Goal: Information Seeking & Learning: Find specific fact

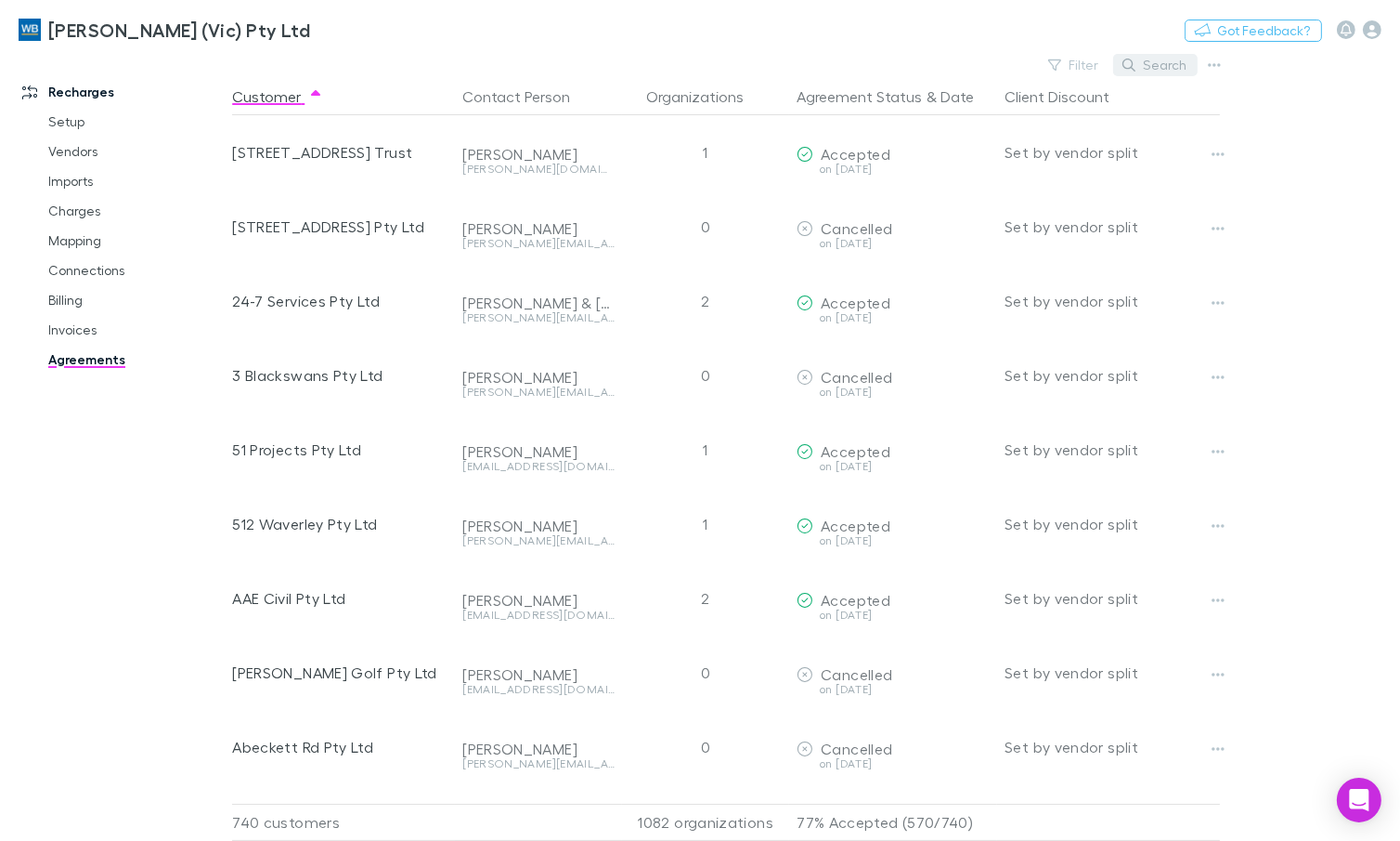
click at [1170, 70] on button "Search" at bounding box center [1155, 65] width 85 height 22
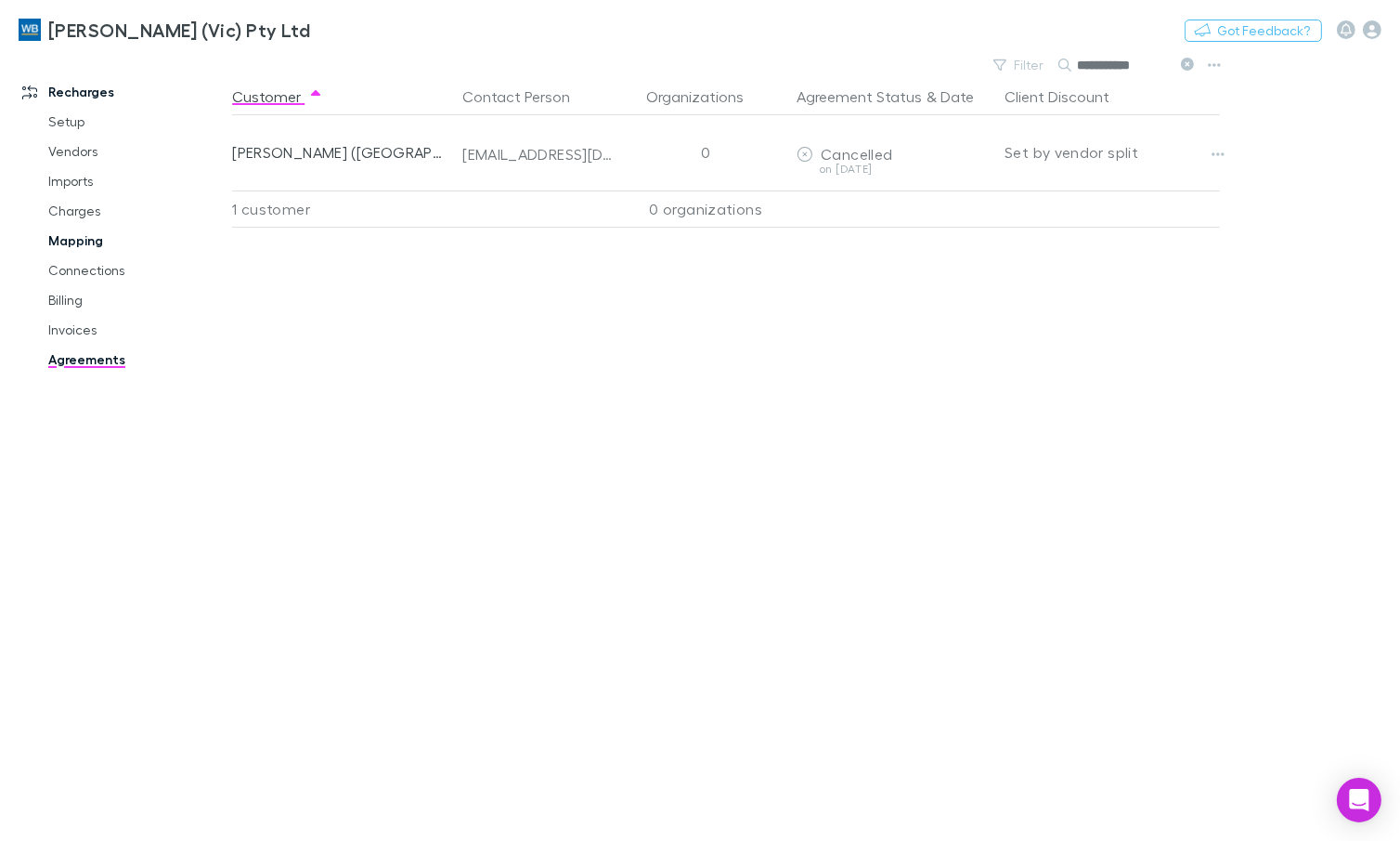
type input "**********"
click at [61, 239] on link "Mapping" at bounding box center [136, 240] width 211 height 30
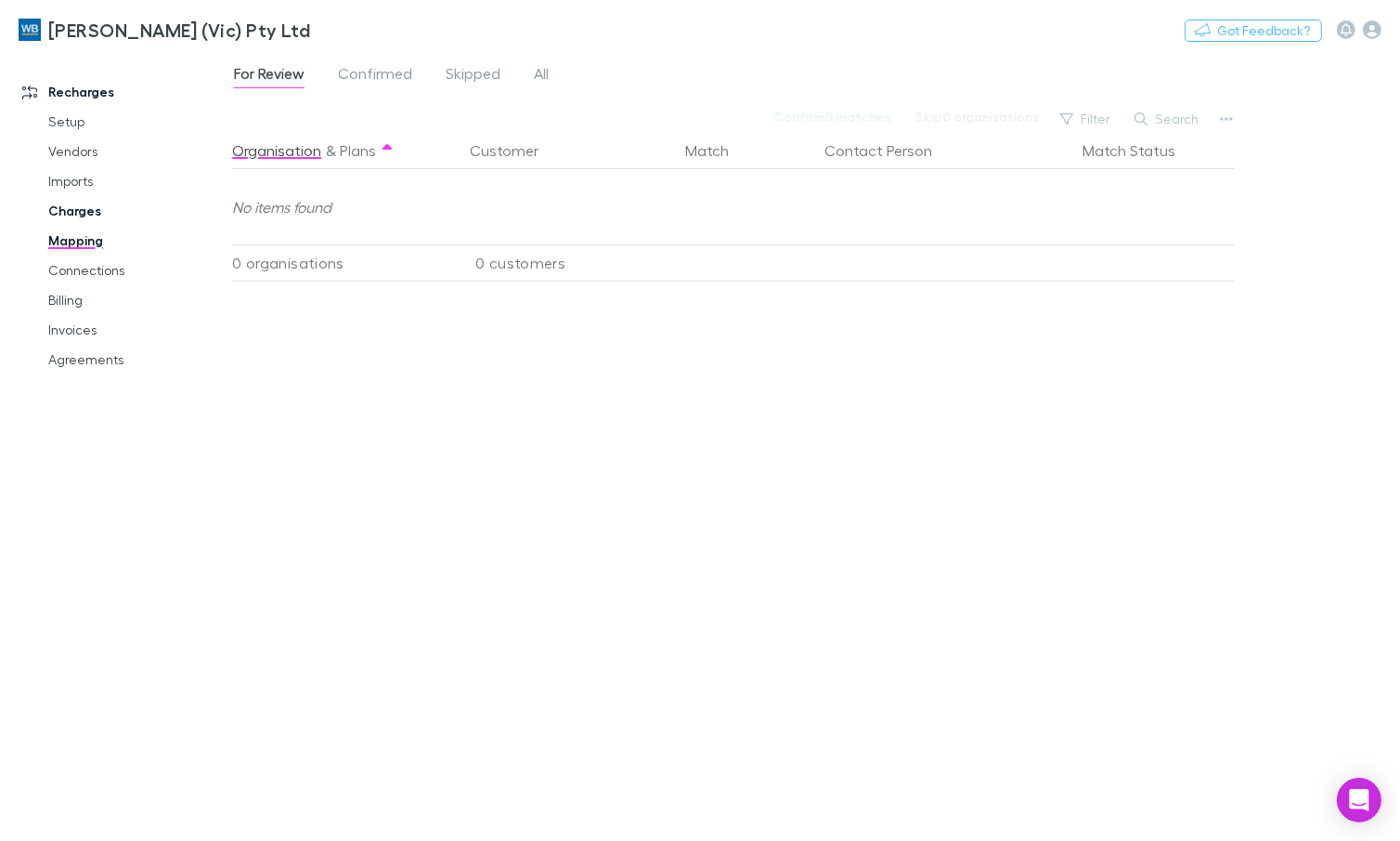
click at [77, 206] on link "Charges" at bounding box center [136, 210] width 211 height 30
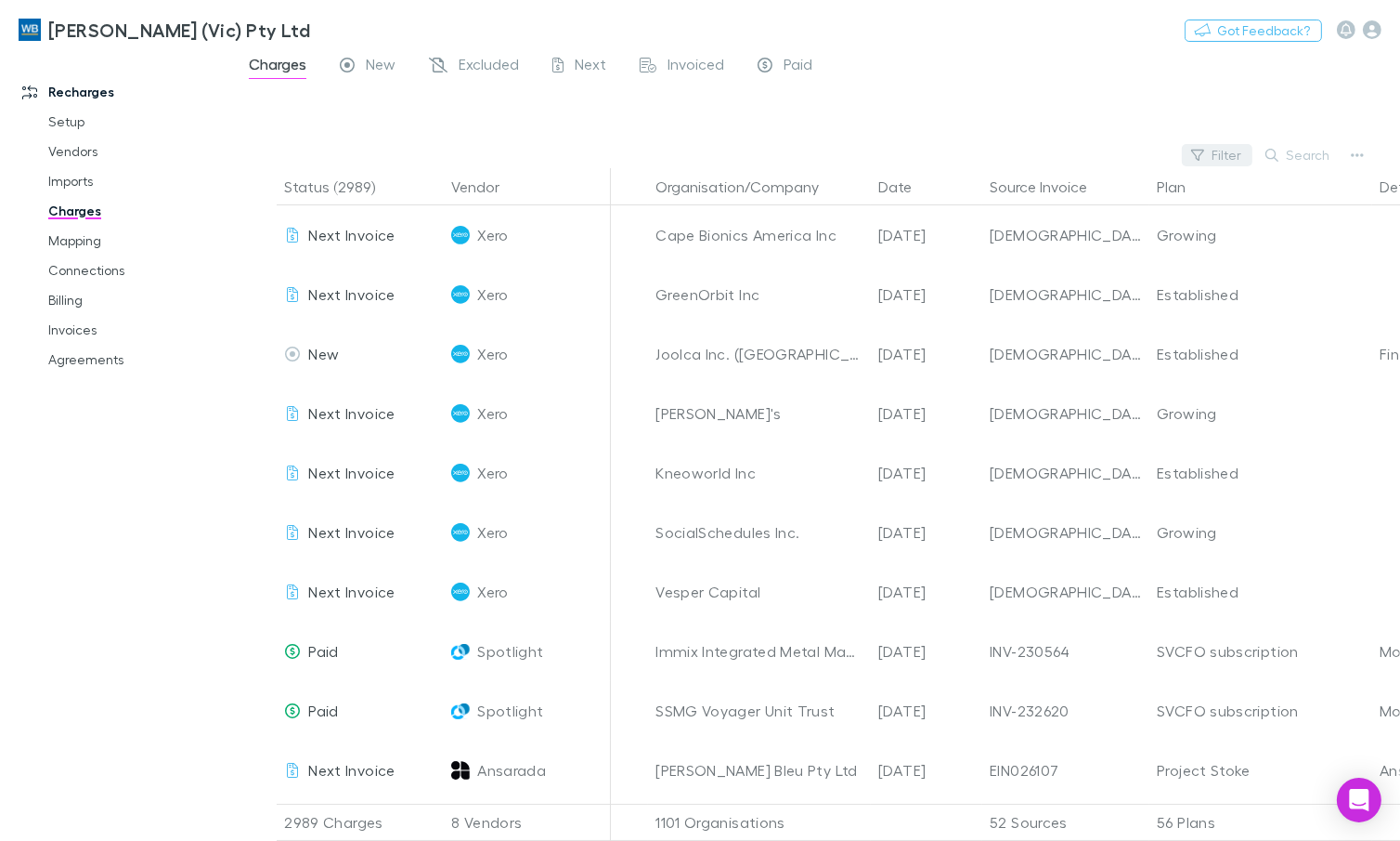
click at [1211, 157] on button "Filter" at bounding box center [1217, 155] width 71 height 22
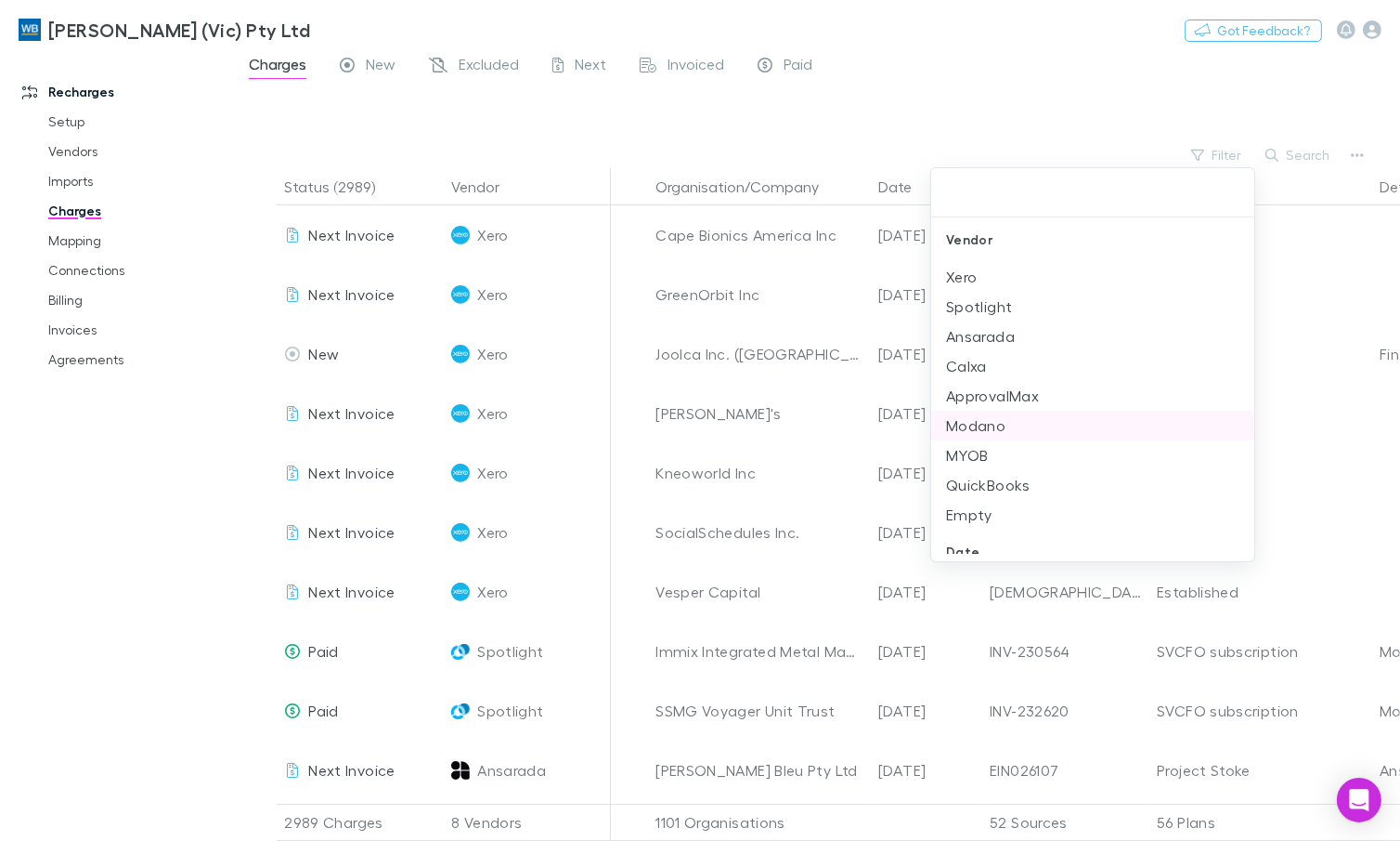
click at [992, 417] on li "Modano" at bounding box center [1093, 426] width 323 height 30
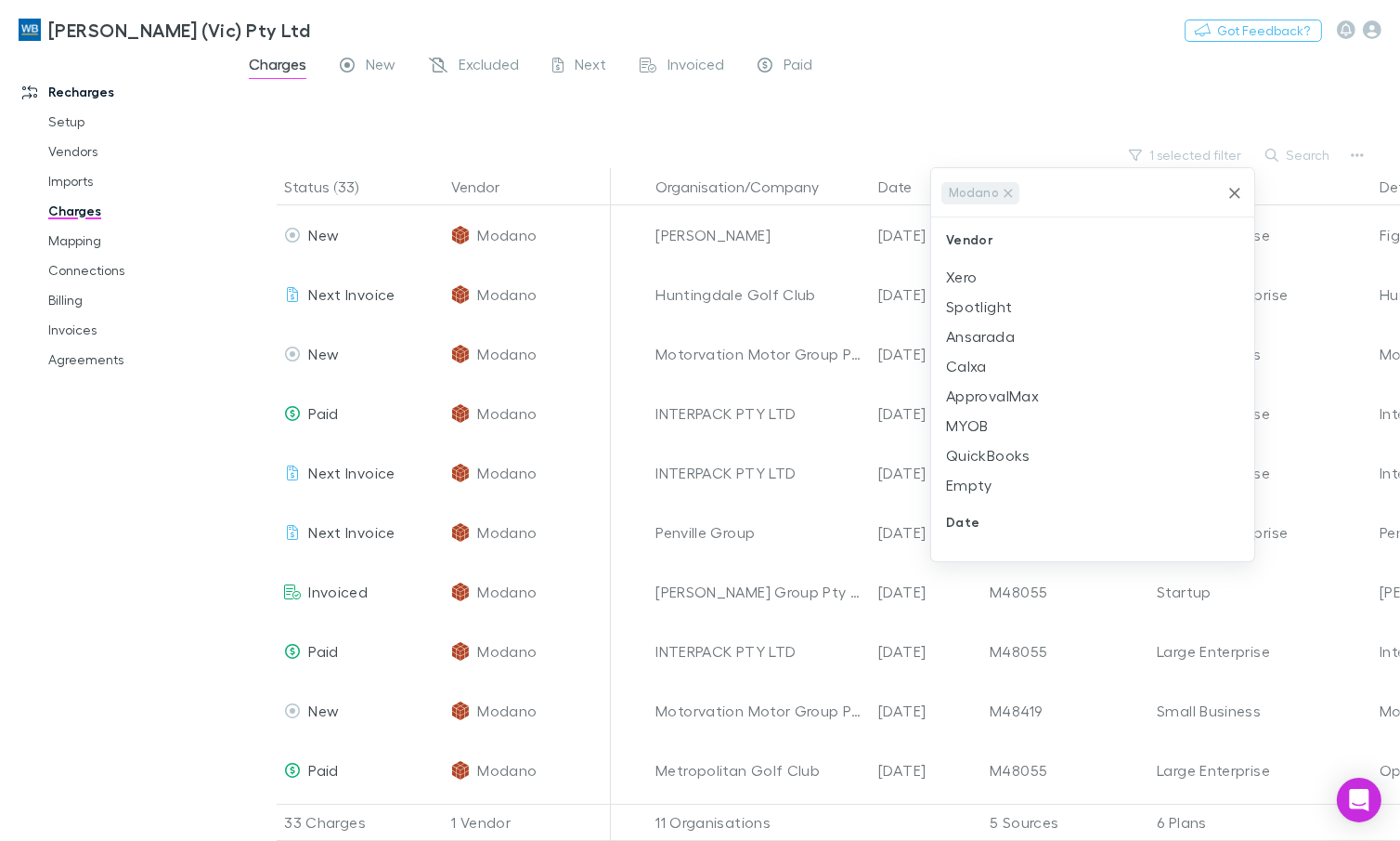
click at [936, 56] on div at bounding box center [700, 420] width 1400 height 841
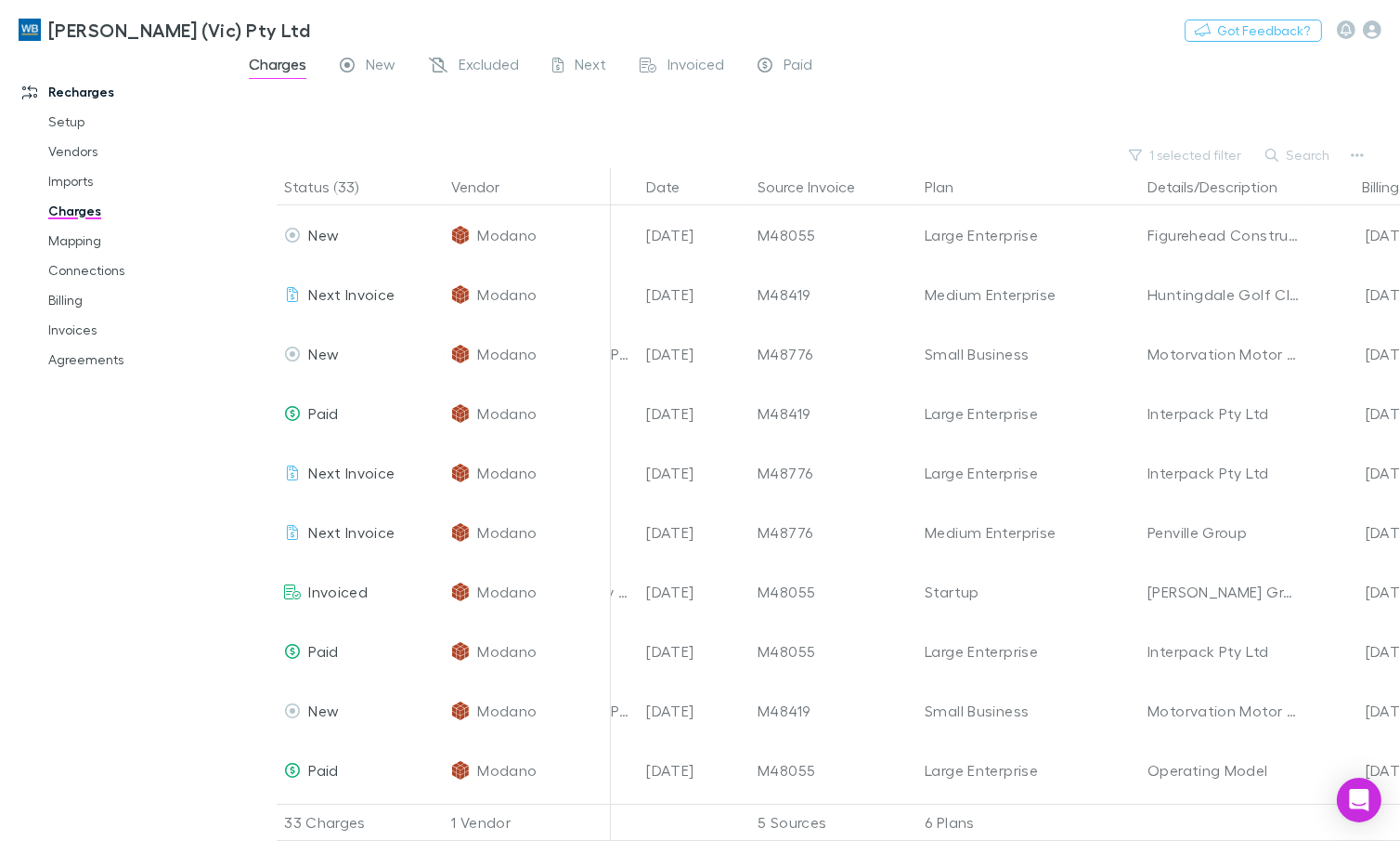
scroll to position [0, 78]
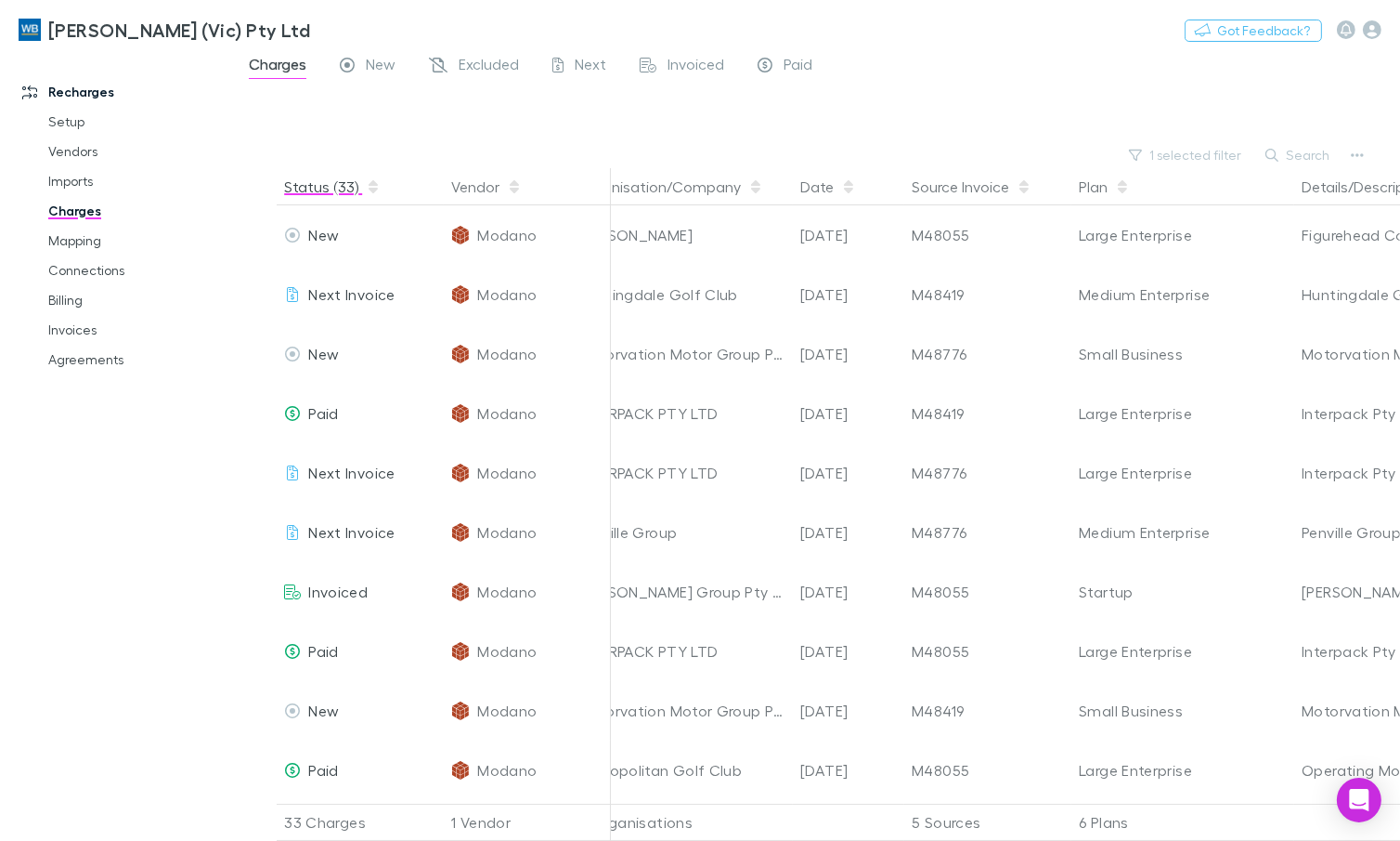
click at [370, 188] on icon "button" at bounding box center [373, 187] width 9 height 15
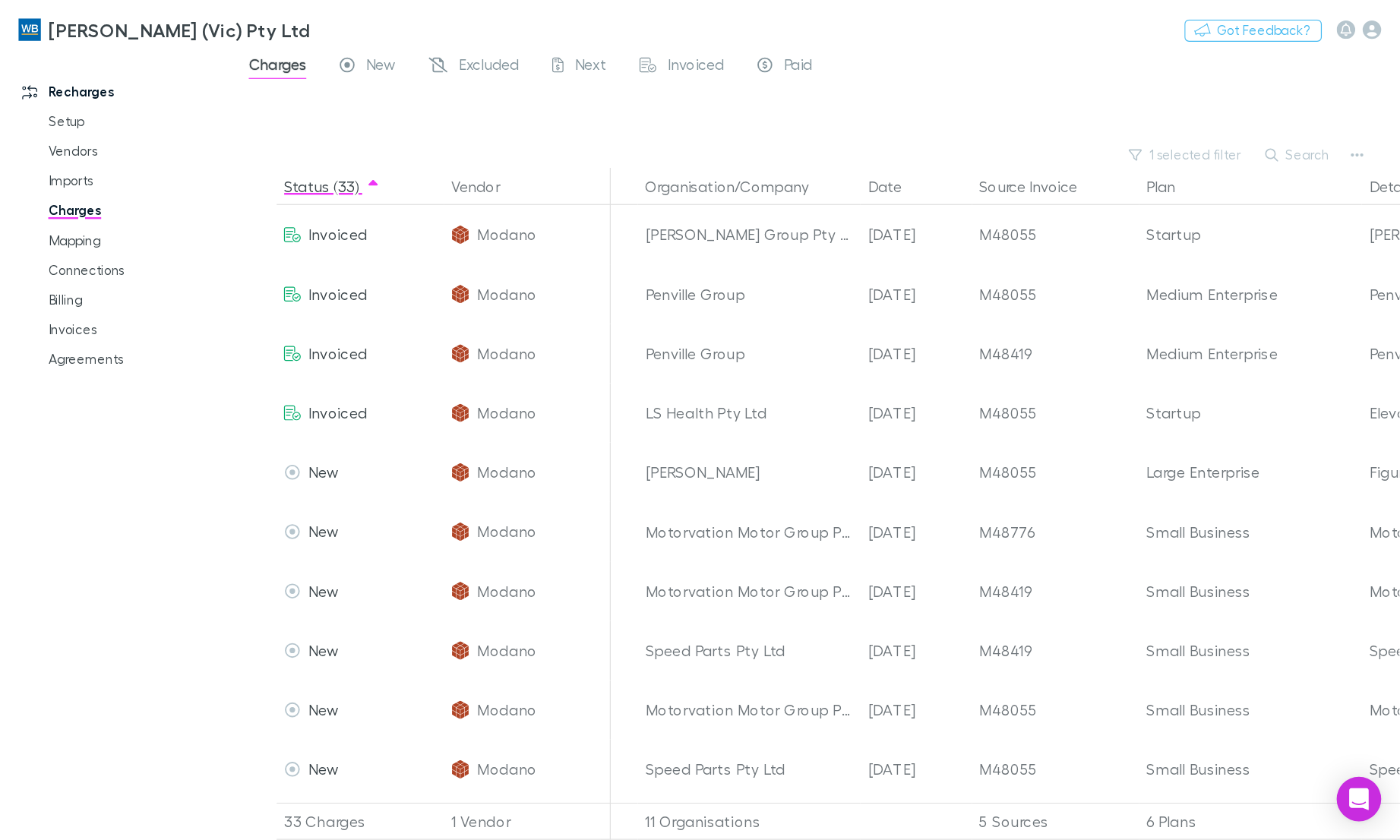
scroll to position [0, 0]
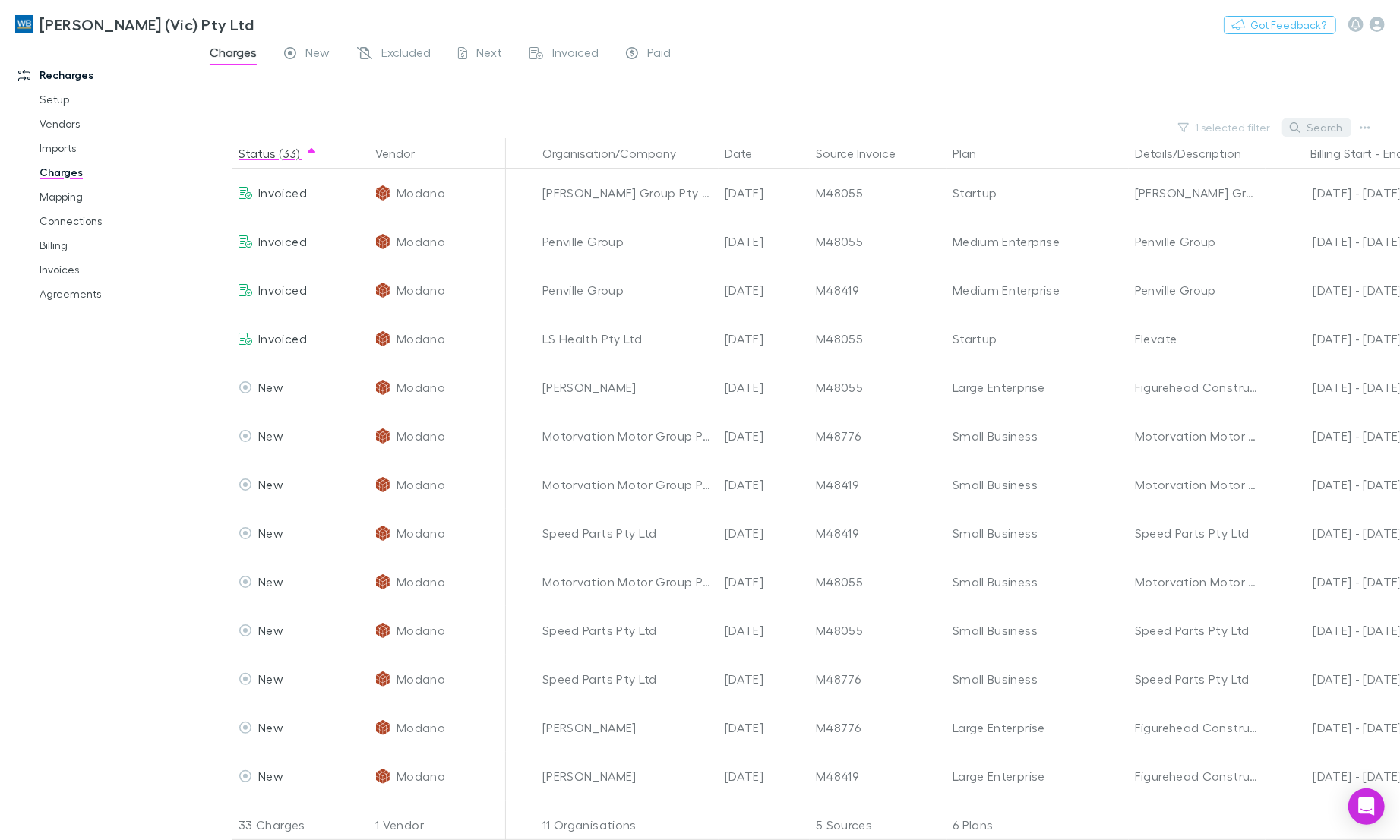
click at [1145, 126] on button "Search" at bounding box center [1317, 127] width 69 height 18
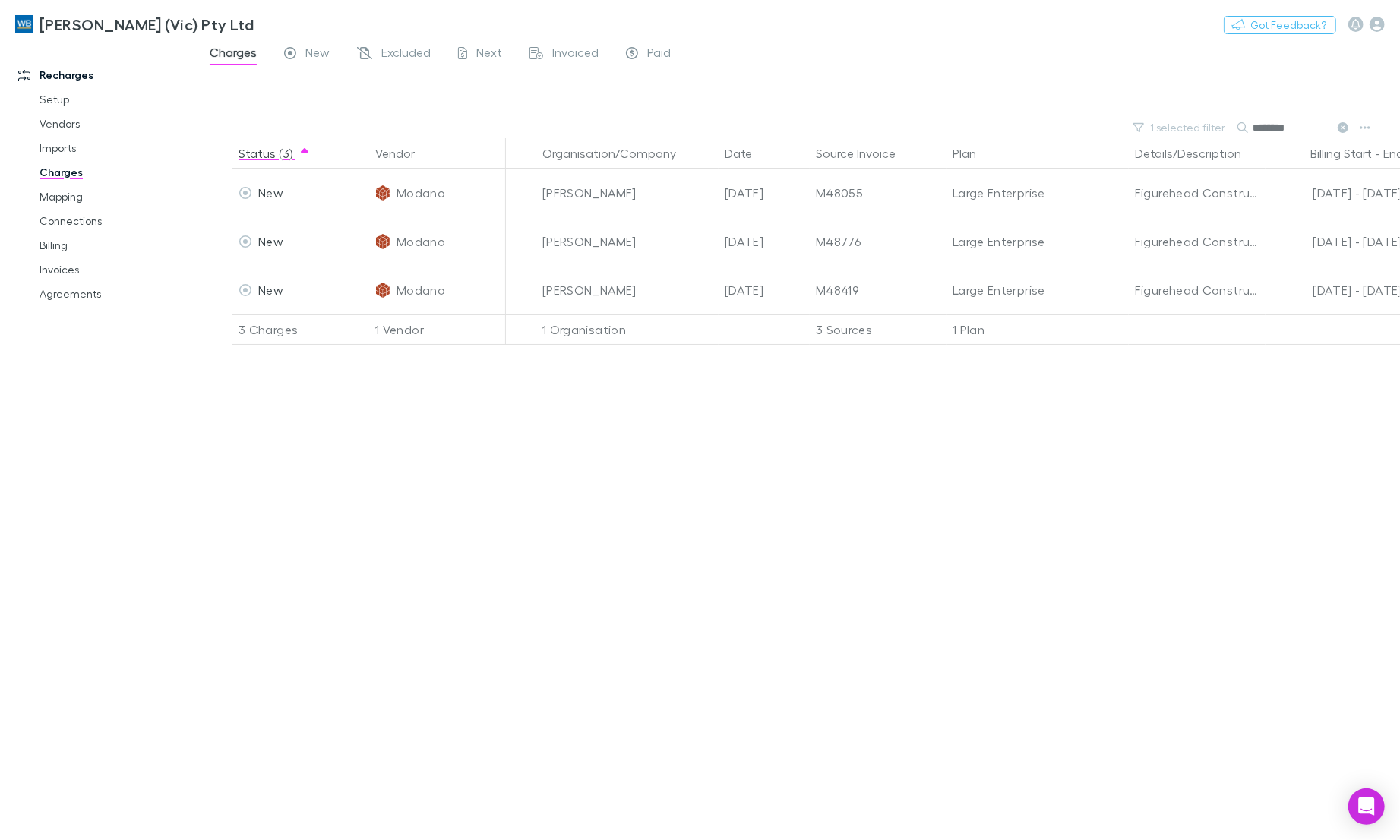
type input "*******"
click at [1038, 617] on div "Status (3) Vendor Organisation/Company Date Source Invoice Plan Details/Descrip…" at bounding box center [798, 489] width 1204 height 701
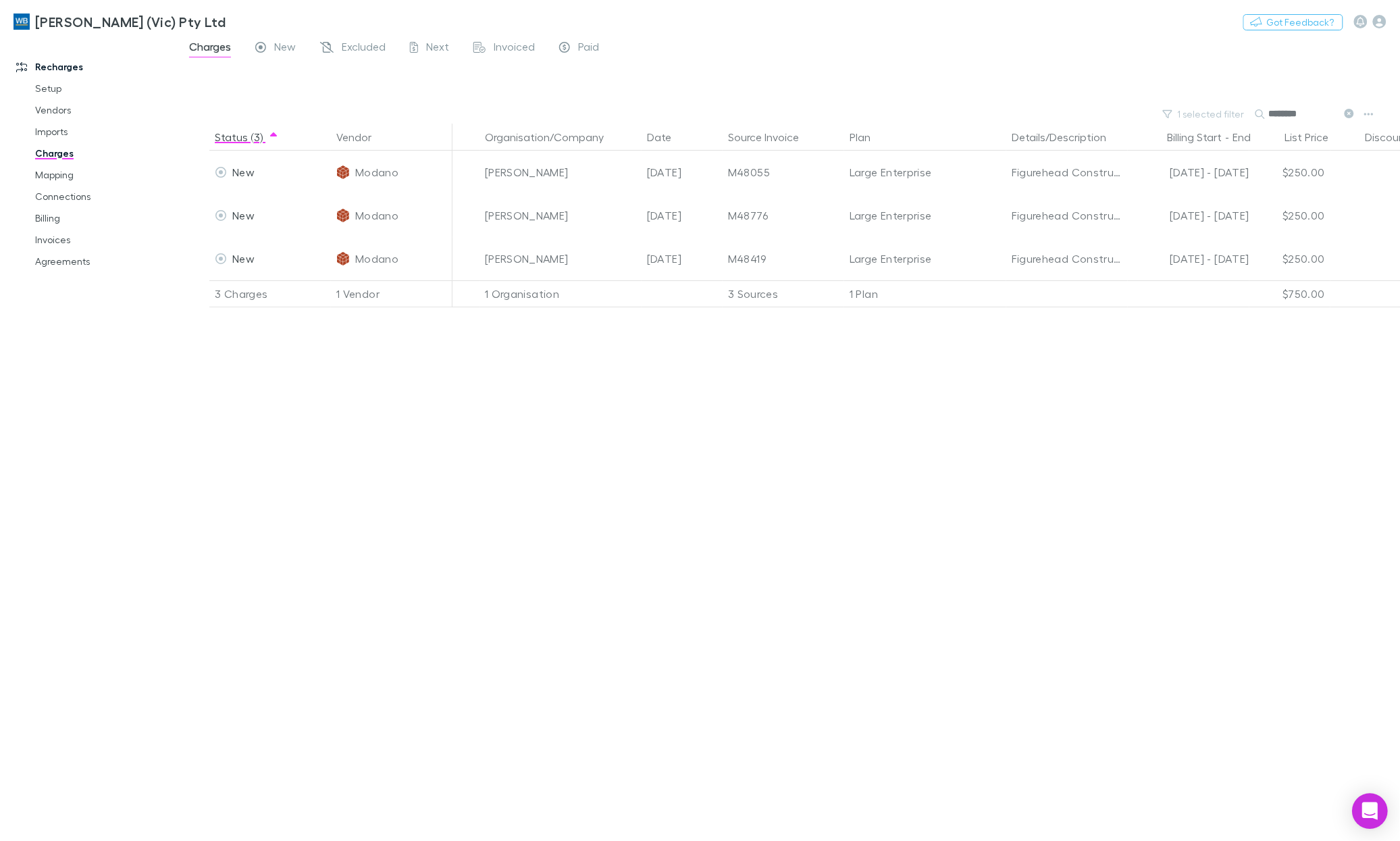
click at [1018, 611] on icon "Open Intercom Messenger" at bounding box center [1370, 811] width 15 height 17
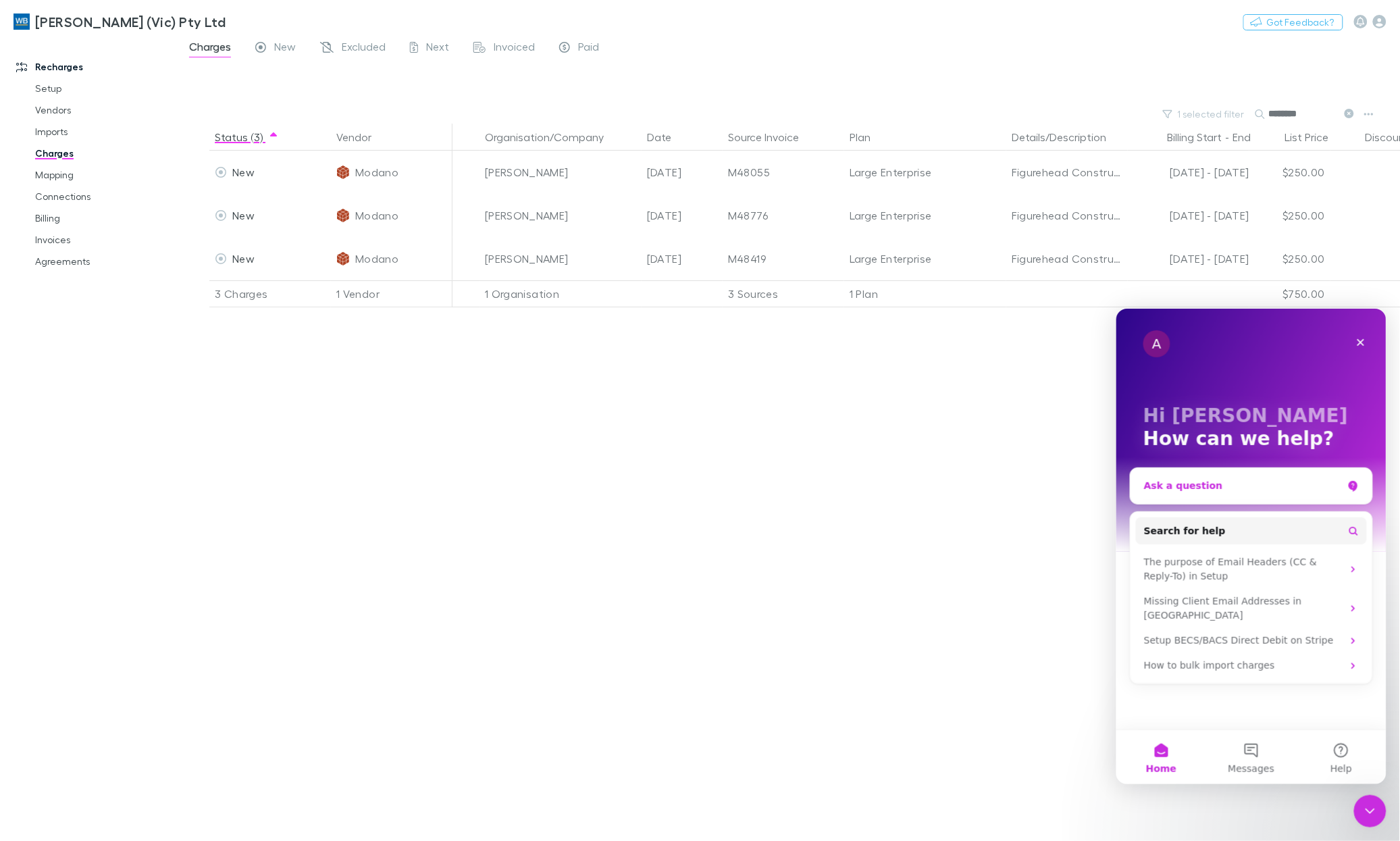
click at [1018, 483] on div "Ask a question" at bounding box center [1243, 485] width 199 height 15
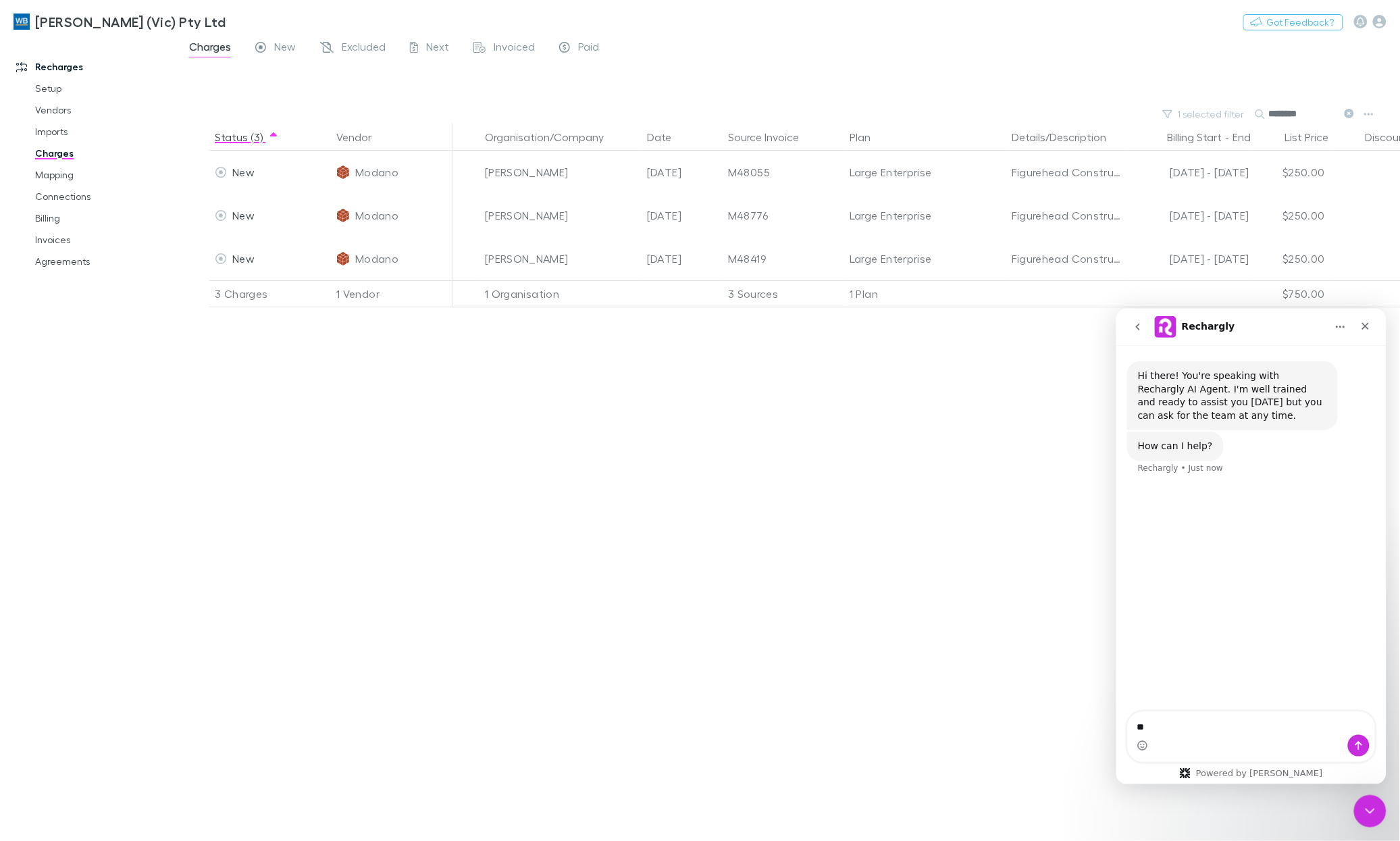
type textarea "*"
click at [892, 551] on div "Status (3) Vendor Organisation/Company Date Source Invoice Plan Details/Descrip…" at bounding box center [788, 482] width 1223 height 718
click at [1018, 329] on div "Close" at bounding box center [1365, 326] width 25 height 25
